Goal: Information Seeking & Learning: Learn about a topic

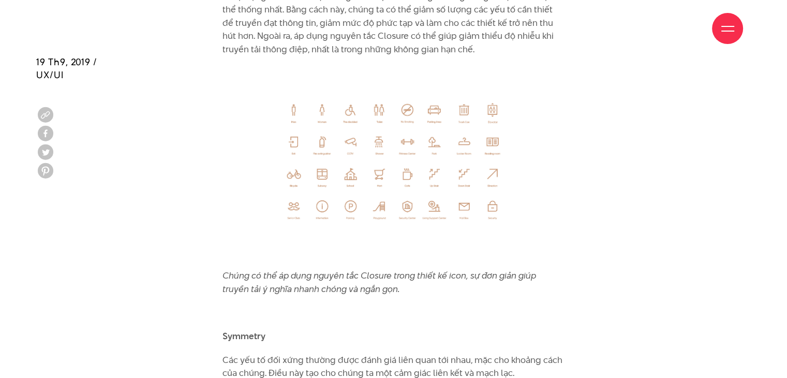
scroll to position [5379, 0]
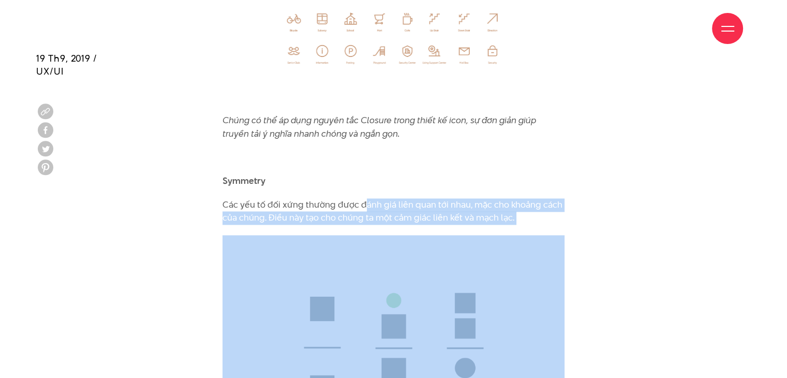
drag, startPoint x: 364, startPoint y: 181, endPoint x: 506, endPoint y: 212, distance: 145.6
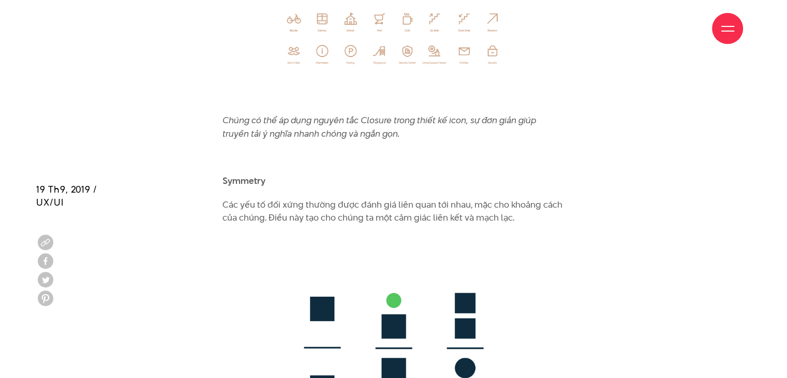
scroll to position [5792, 0]
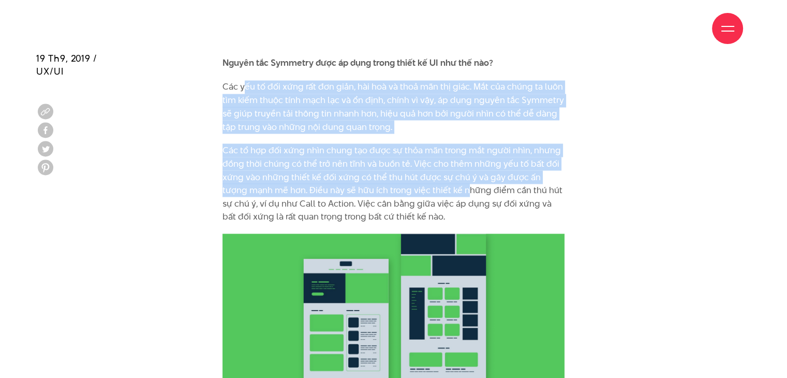
drag, startPoint x: 244, startPoint y: 73, endPoint x: 441, endPoint y: 172, distance: 220.2
click at [441, 172] on p "Các tổ hợp đối xứng nhìn chung tạo được sự thỏa mãn trong mắt người nhìn, nhưng…" at bounding box center [393, 183] width 342 height 80
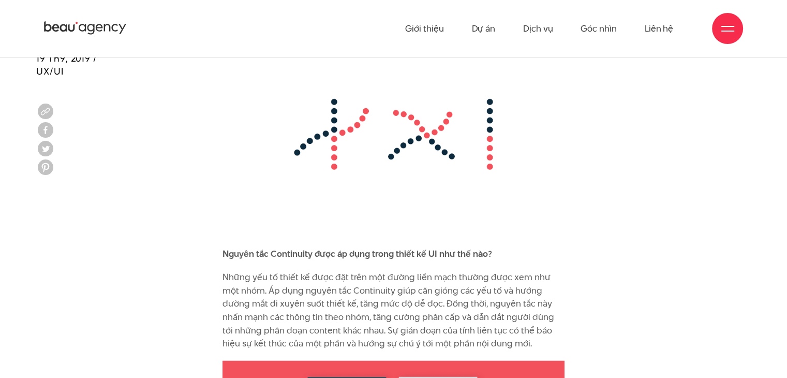
scroll to position [6285, 0]
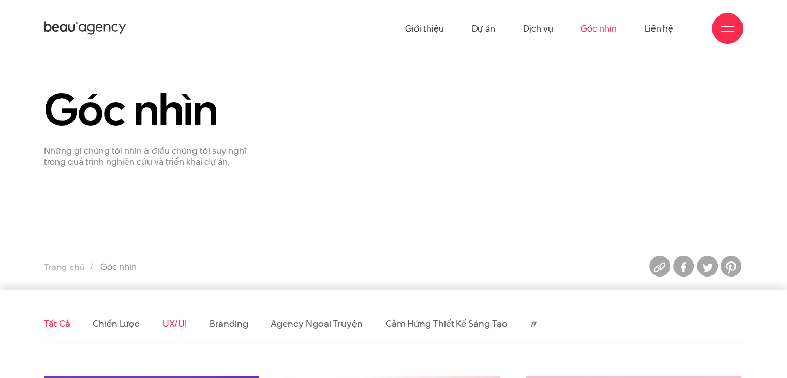
click at [174, 329] on link "UX/UI" at bounding box center [174, 323] width 25 height 13
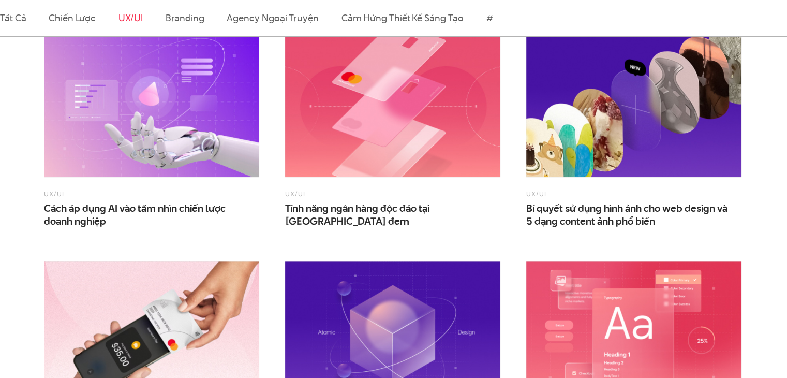
scroll to position [362, 0]
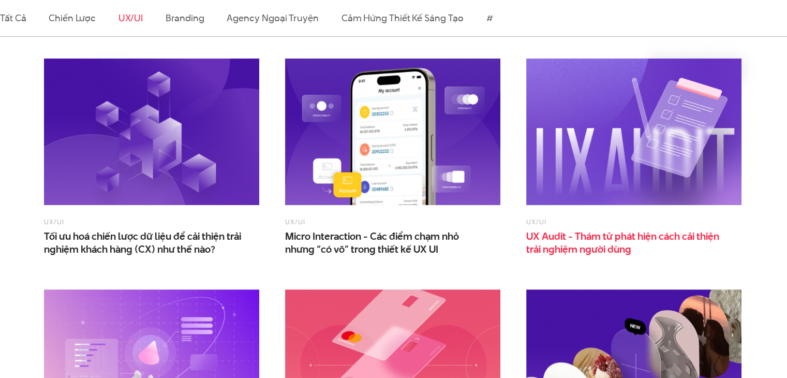
drag, startPoint x: 567, startPoint y: 261, endPoint x: 563, endPoint y: 243, distance: 18.6
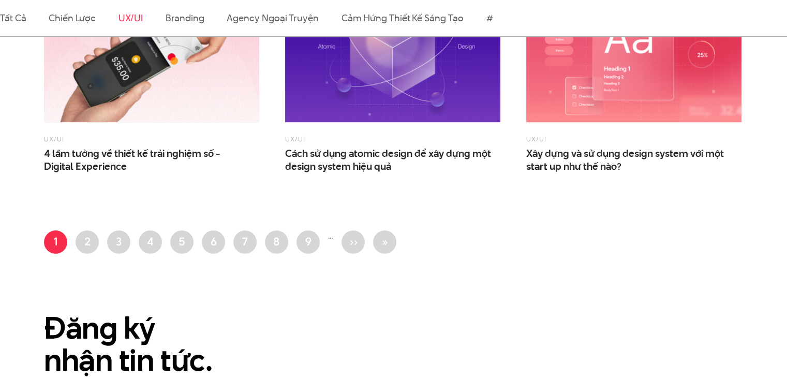
scroll to position [983, 0]
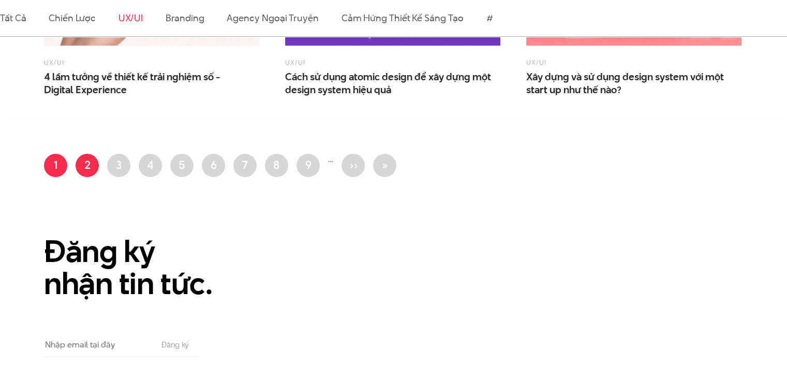
click at [85, 163] on link "Trang 2" at bounding box center [87, 165] width 23 height 23
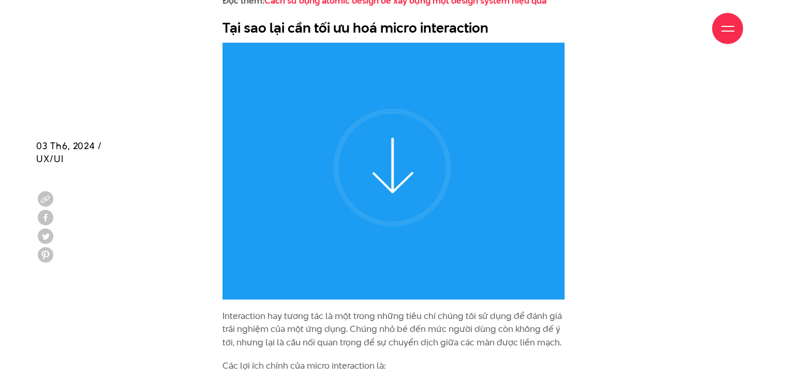
scroll to position [1810, 0]
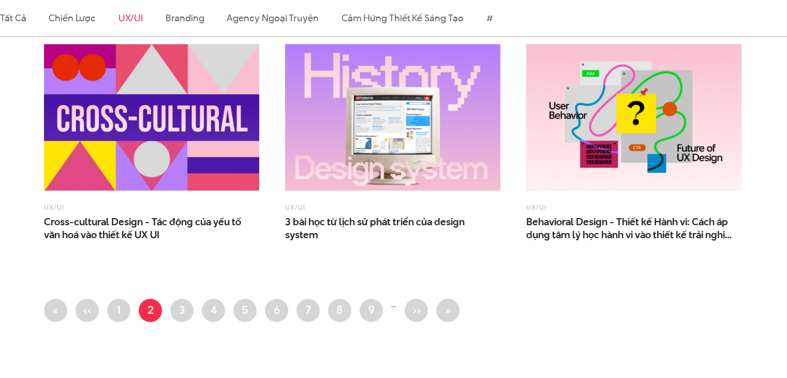
scroll to position [879, 0]
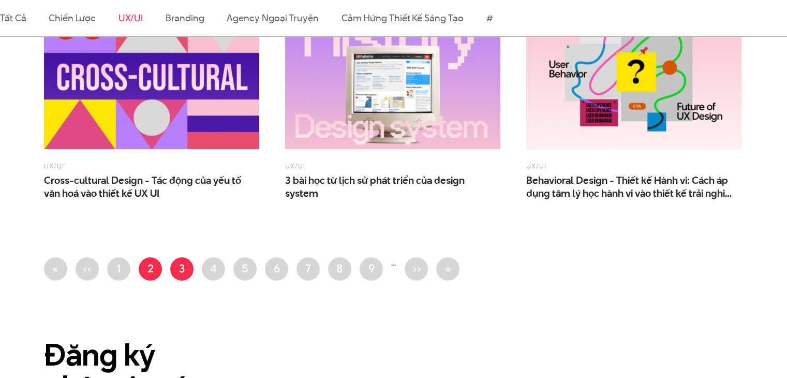
click at [180, 264] on link "Trang 3" at bounding box center [181, 268] width 23 height 23
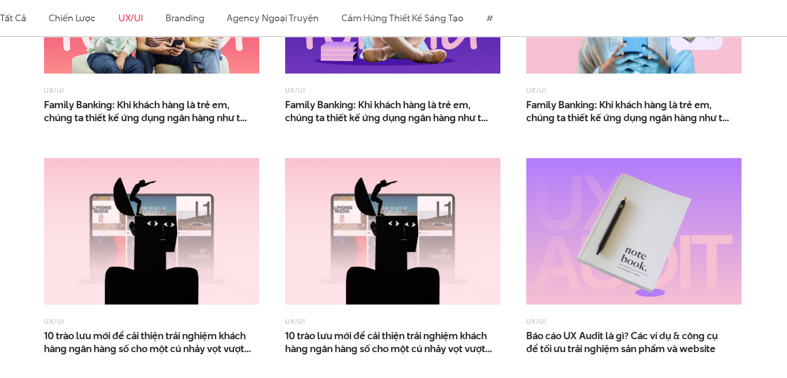
scroll to position [931, 0]
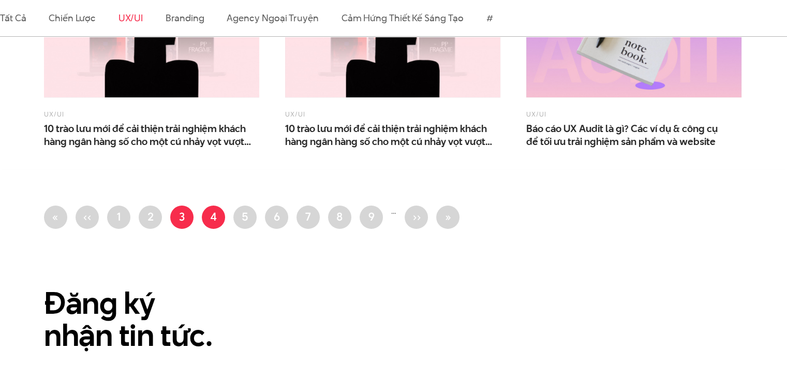
click at [217, 207] on link "Trang 4" at bounding box center [213, 216] width 23 height 23
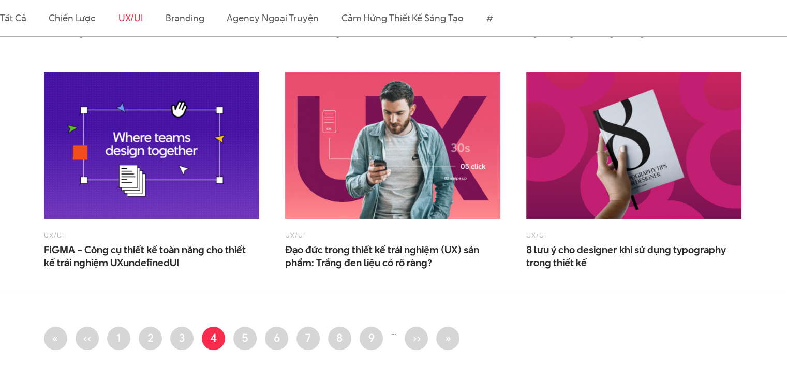
scroll to position [815, 0]
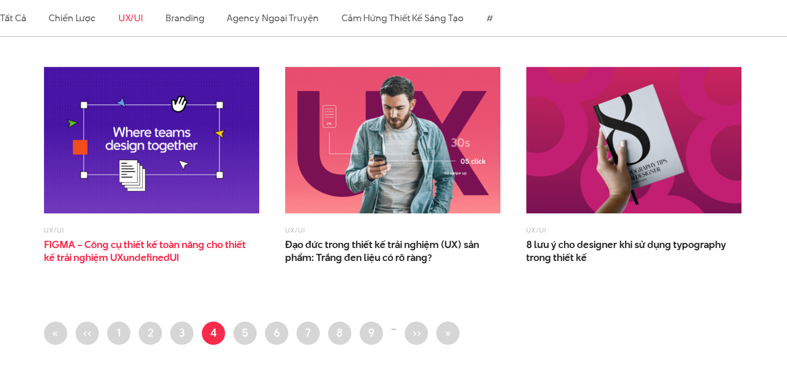
click at [151, 252] on span "kế trải nghiệm UXundefinedUI" at bounding box center [111, 257] width 135 height 13
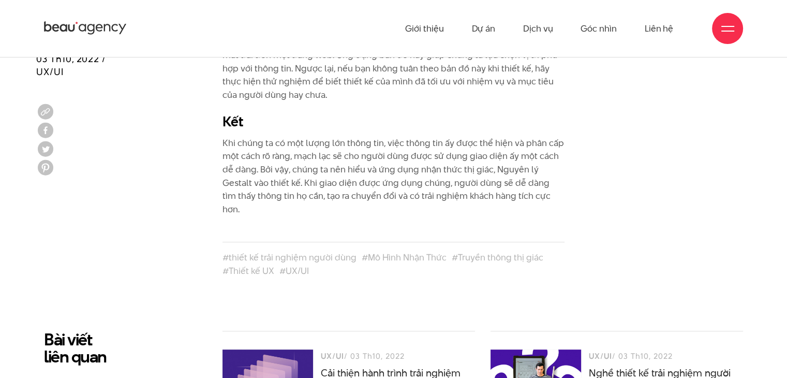
scroll to position [4344, 0]
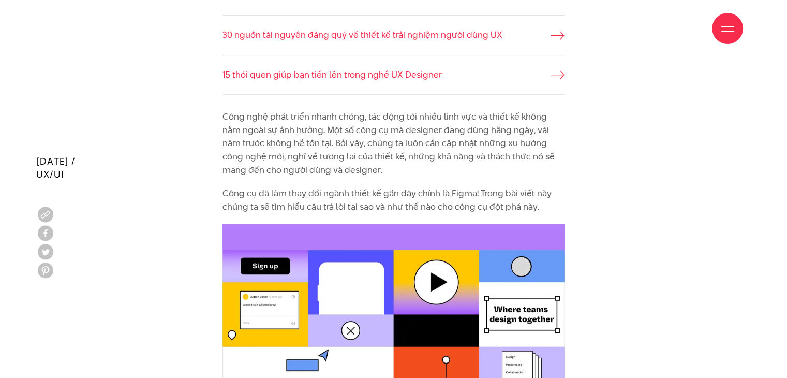
scroll to position [1138, 0]
